Goal: Task Accomplishment & Management: Use online tool/utility

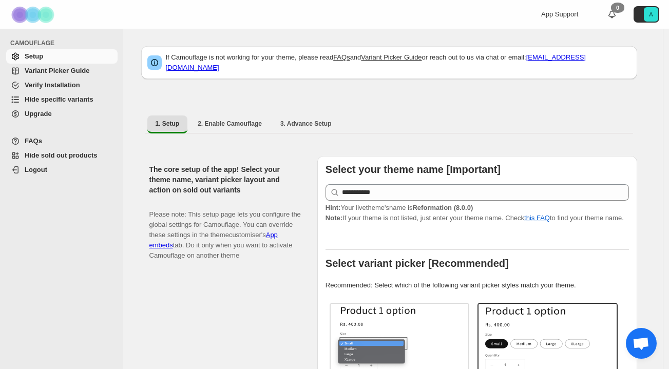
select select "******"
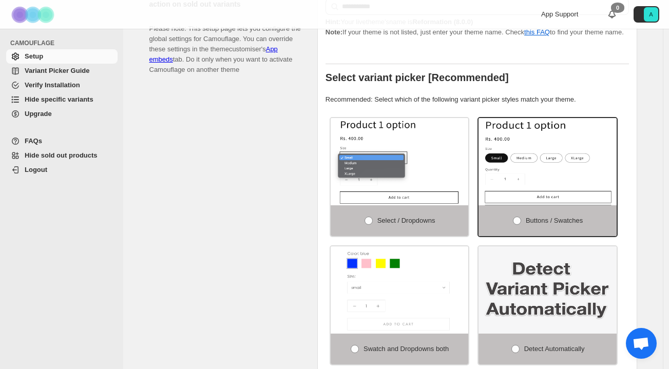
scroll to position [188, 0]
